Goal: Navigation & Orientation: Find specific page/section

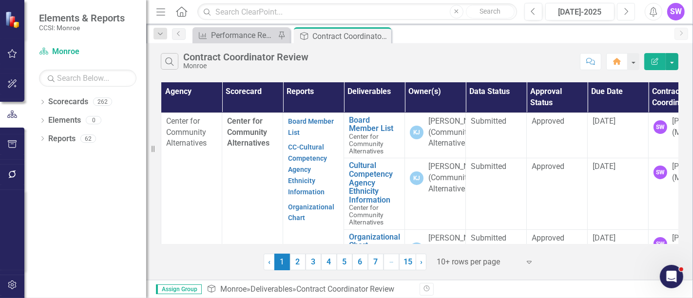
click at [626, 11] on icon "Next" at bounding box center [625, 11] width 5 height 9
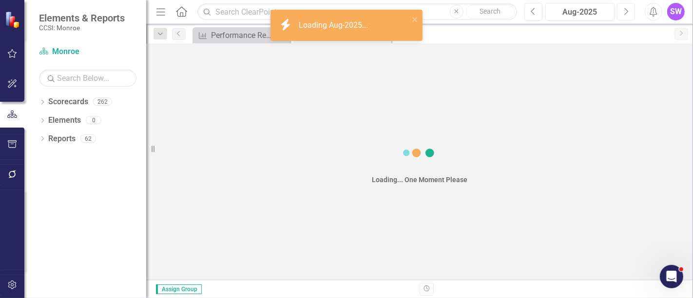
click at [626, 11] on icon "Next" at bounding box center [625, 11] width 5 height 9
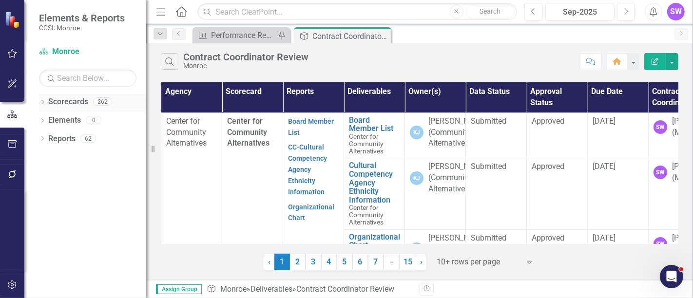
click at [41, 101] on icon "Dropdown" at bounding box center [42, 102] width 7 height 5
click at [46, 122] on icon "Dropdown" at bounding box center [47, 120] width 7 height 6
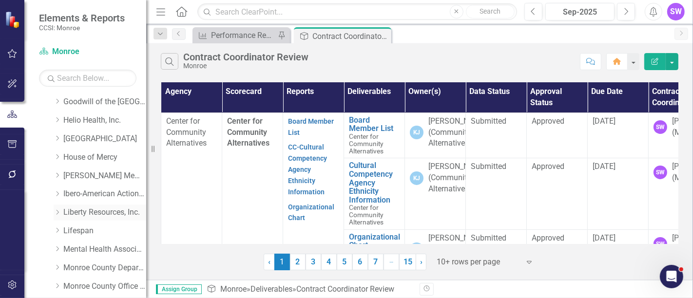
scroll to position [216, 0]
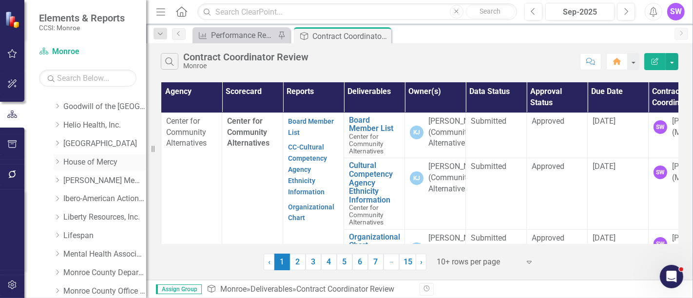
click at [68, 161] on link "House of Mercy" at bounding box center [104, 162] width 83 height 11
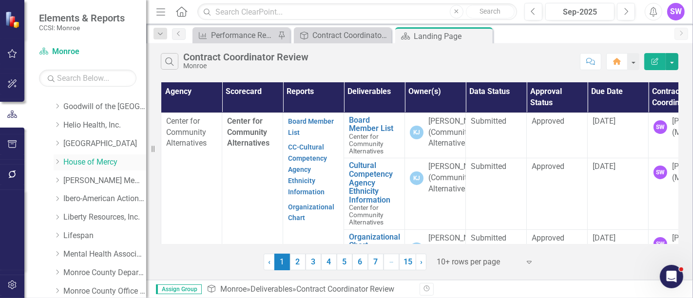
click at [57, 162] on icon "Dropdown" at bounding box center [57, 162] width 7 height 6
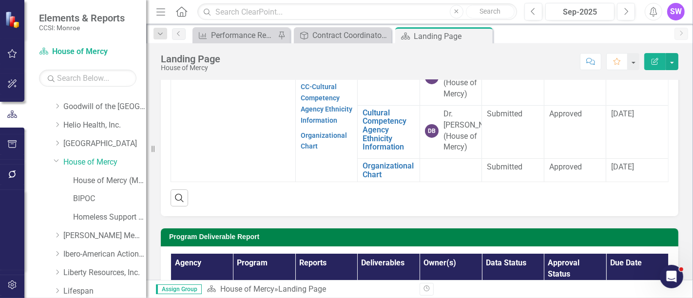
scroll to position [140, 0]
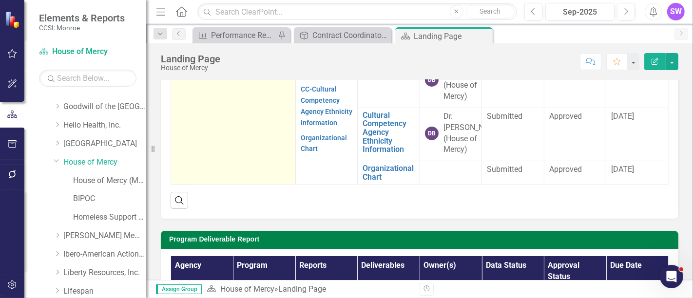
click at [213, 129] on td "House of Mercy" at bounding box center [233, 120] width 125 height 130
